Goal: Complete application form

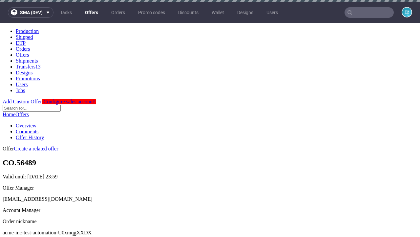
scroll to position [2, 0]
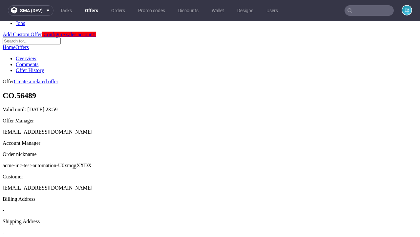
scroll to position [224, 0]
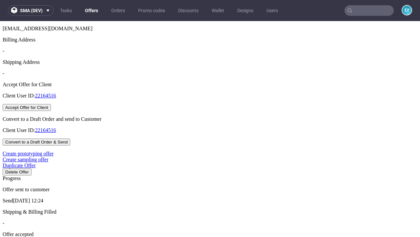
click at [51, 111] on button "Accept Offer for Client" at bounding box center [27, 107] width 48 height 7
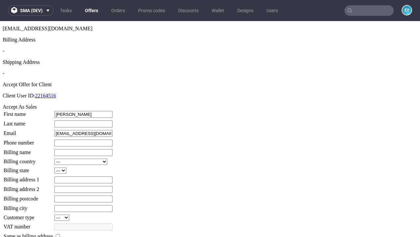
type input "Mackenzie"
type input "Medhurst-Bauch"
type input "1509813888"
type input "Corine58"
select select "13"
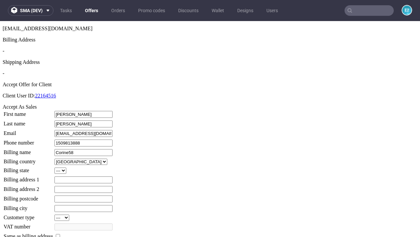
select select "132"
type input "Corine58"
type input "1 Corwin Road"
type input "QY8 9EJ"
type input "New Dibbert"
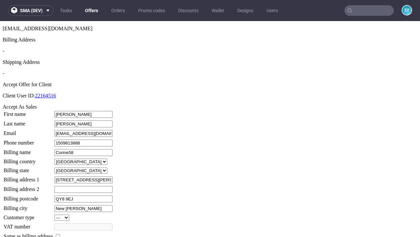
click at [60, 234] on input "checkbox" at bounding box center [58, 236] width 4 height 4
checkbox input "true"
type input "Corine58"
select select "13"
type input "1 Corwin Road"
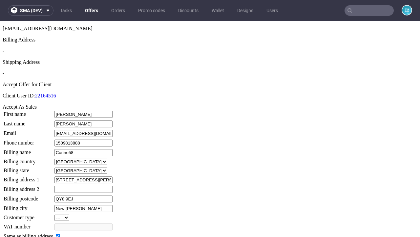
type input "QY8 9EJ"
type input "New Dibbert"
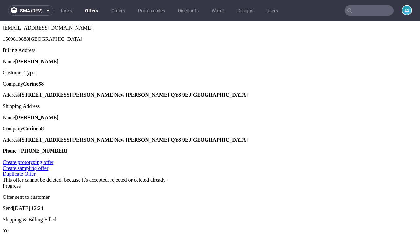
scroll to position [0, 0]
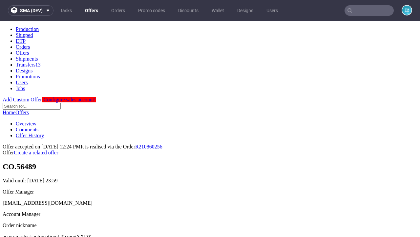
type input "[DATE]"
select select "12214305"
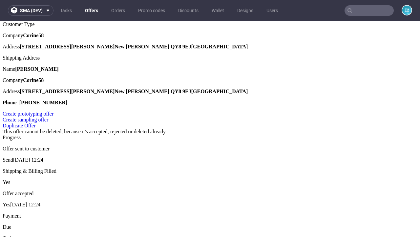
type input "In progress..."
